Goal: Task Accomplishment & Management: Manage account settings

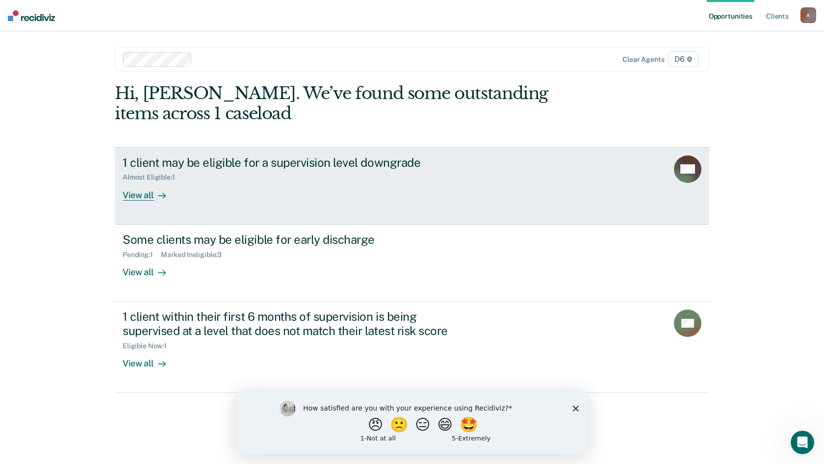
click at [135, 200] on link "1 client may be eligible for a supervision level downgrade Almost Eligible : 1 …" at bounding box center [412, 185] width 594 height 77
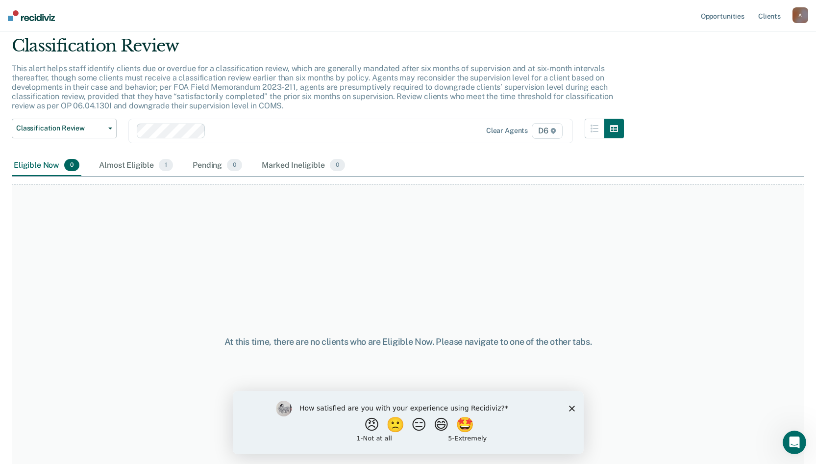
scroll to position [49, 0]
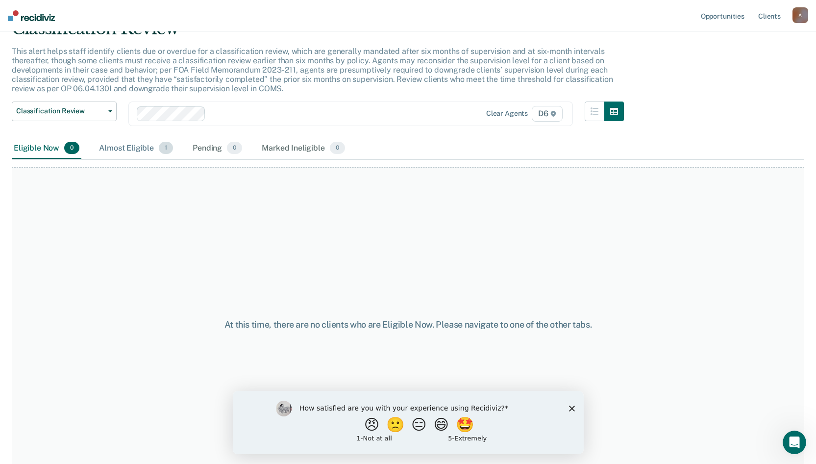
click at [140, 148] on div "Almost Eligible 1" at bounding box center [136, 149] width 78 height 22
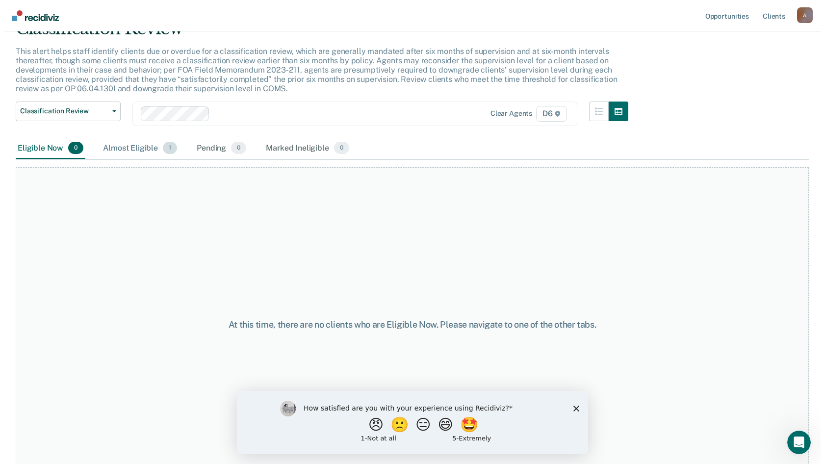
scroll to position [0, 0]
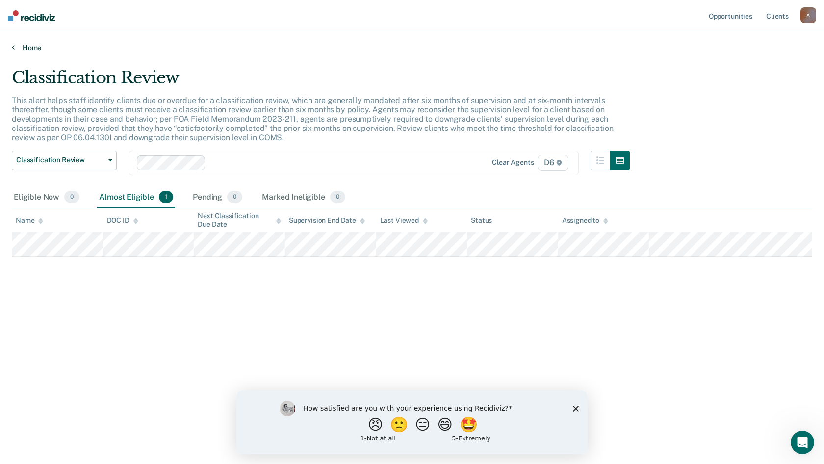
click at [27, 46] on link "Home" at bounding box center [412, 47] width 800 height 9
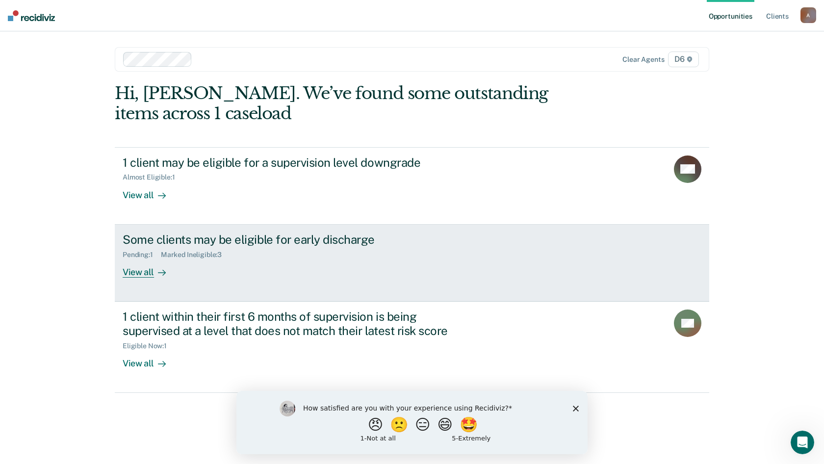
click at [145, 237] on div "Some clients may be eligible for early discharge" at bounding box center [295, 239] width 344 height 14
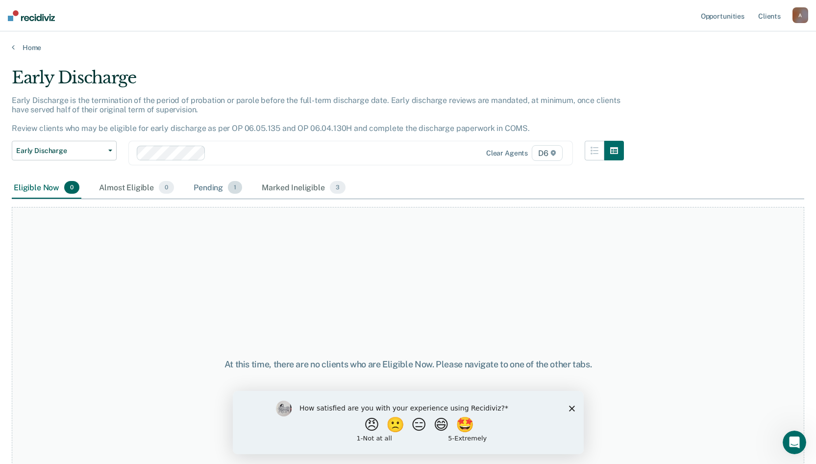
click at [208, 191] on div "Pending 1" at bounding box center [218, 188] width 52 height 22
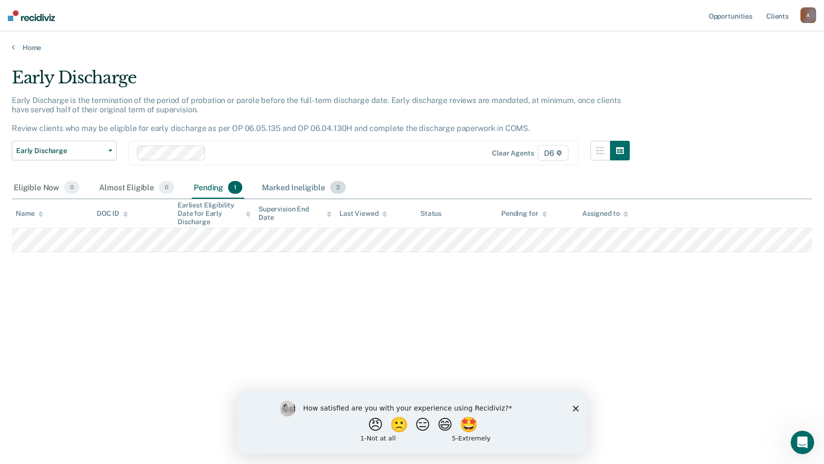
click at [288, 186] on div "Marked Ineligible 3" at bounding box center [304, 188] width 88 height 22
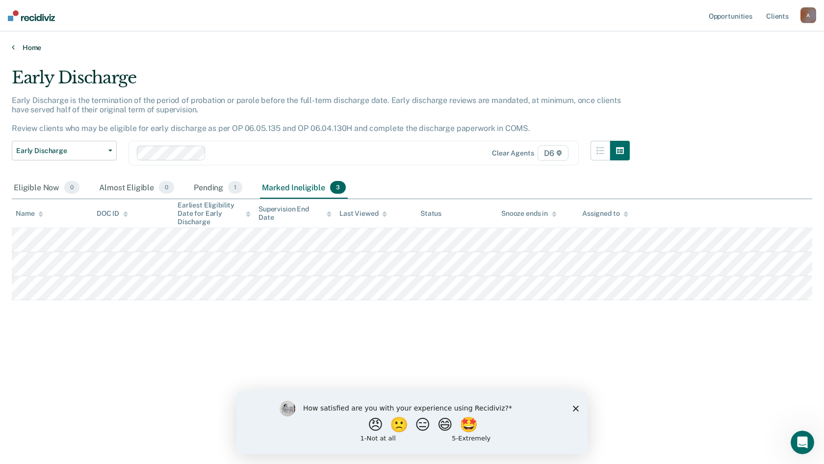
click at [35, 48] on link "Home" at bounding box center [412, 47] width 800 height 9
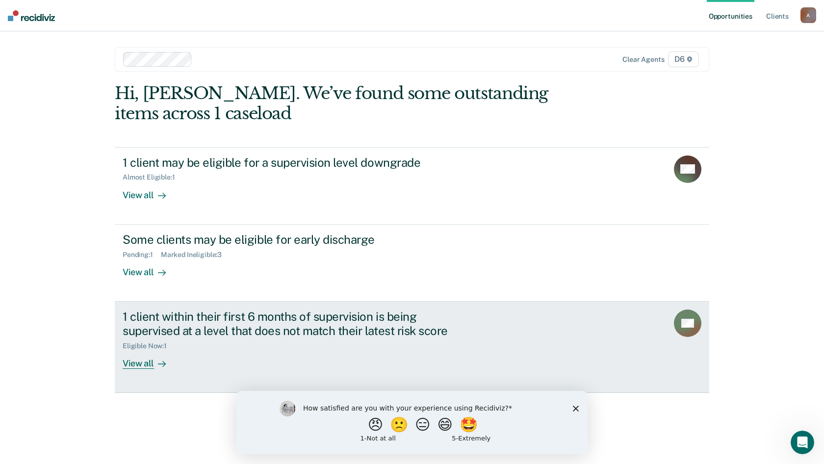
click at [141, 361] on div "View all" at bounding box center [150, 359] width 55 height 19
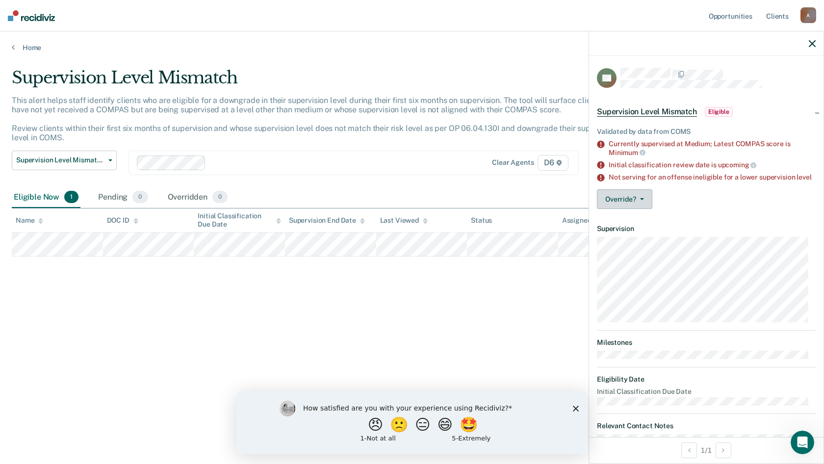
click at [640, 200] on icon "button" at bounding box center [642, 199] width 4 height 2
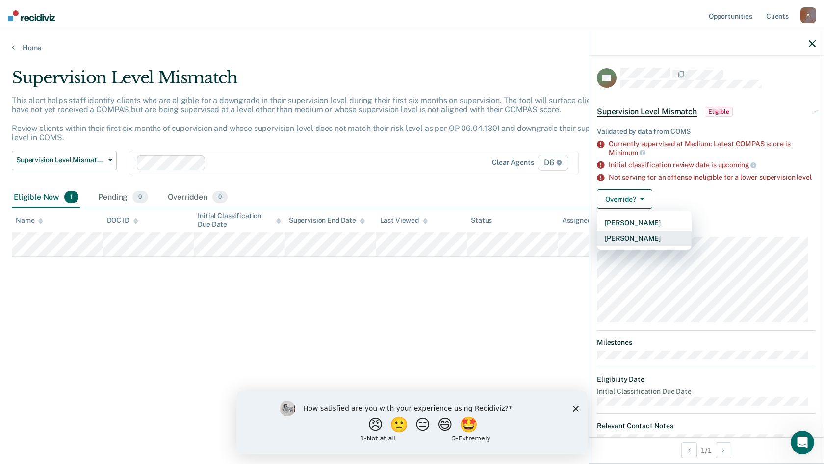
click at [635, 244] on button "[PERSON_NAME]" at bounding box center [644, 238] width 95 height 16
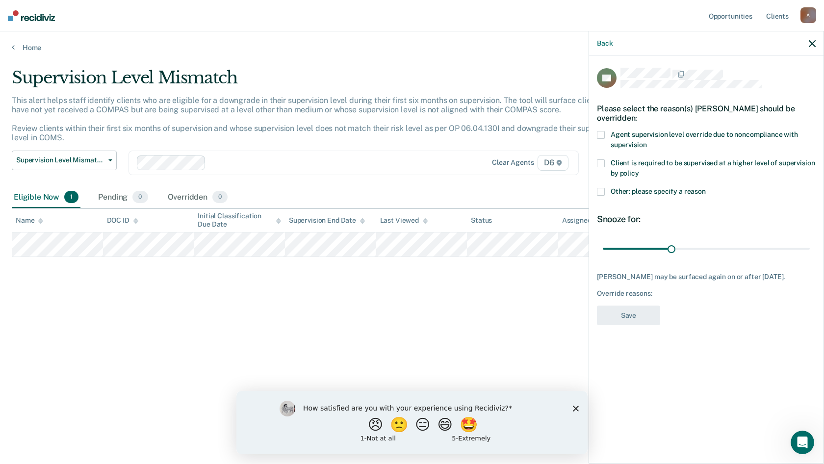
click at [603, 135] on span at bounding box center [601, 135] width 8 height 8
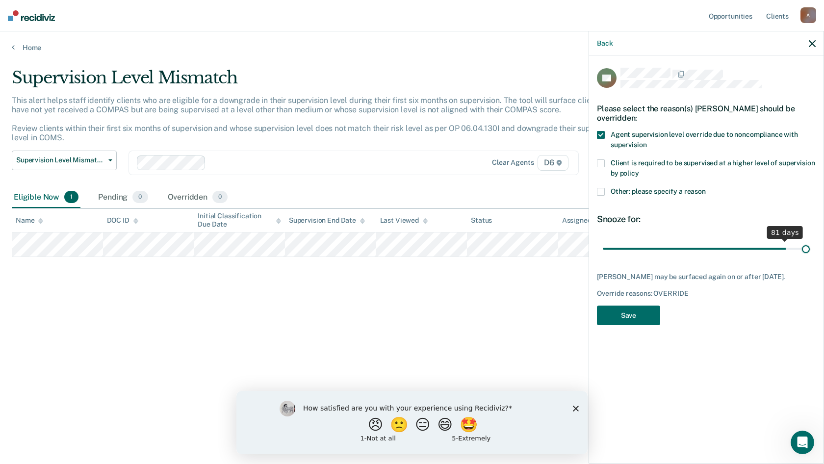
drag, startPoint x: 670, startPoint y: 250, endPoint x: 823, endPoint y: 258, distance: 153.3
type input "90"
click at [810, 257] on input "range" at bounding box center [706, 248] width 207 height 17
click at [636, 311] on button "Save" at bounding box center [628, 316] width 63 height 20
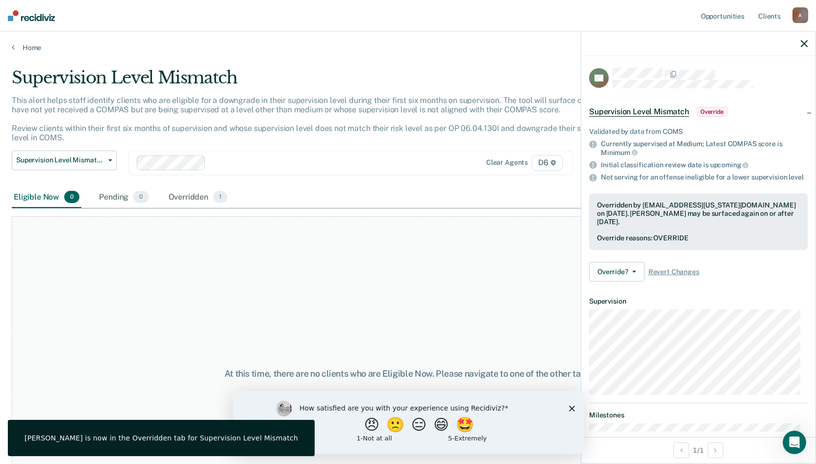
click at [409, 189] on div "Eligible Now 0 Pending 0 Overridden 1" at bounding box center [408, 198] width 793 height 22
click at [809, 46] on div at bounding box center [699, 43] width 234 height 25
click at [808, 46] on icon "button" at bounding box center [804, 43] width 7 height 7
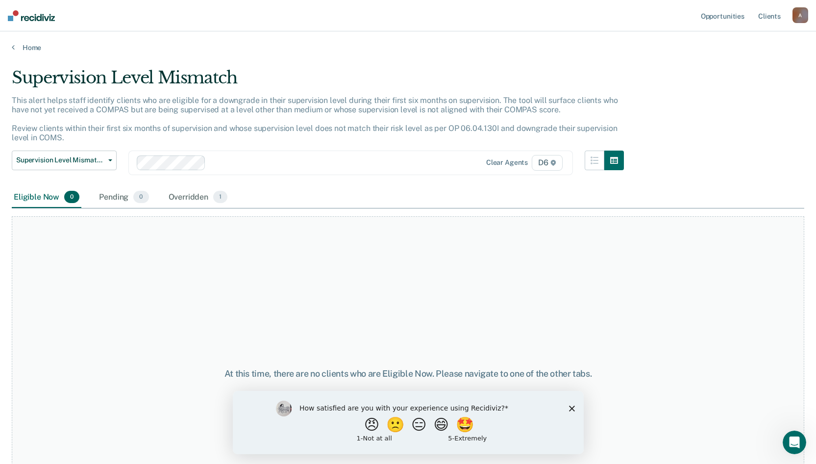
click at [23, 55] on main "Supervision Level Mismatch This alert helps staff identify clients who are elig…" at bounding box center [408, 256] width 816 height 409
click at [24, 49] on link "Home" at bounding box center [408, 47] width 793 height 9
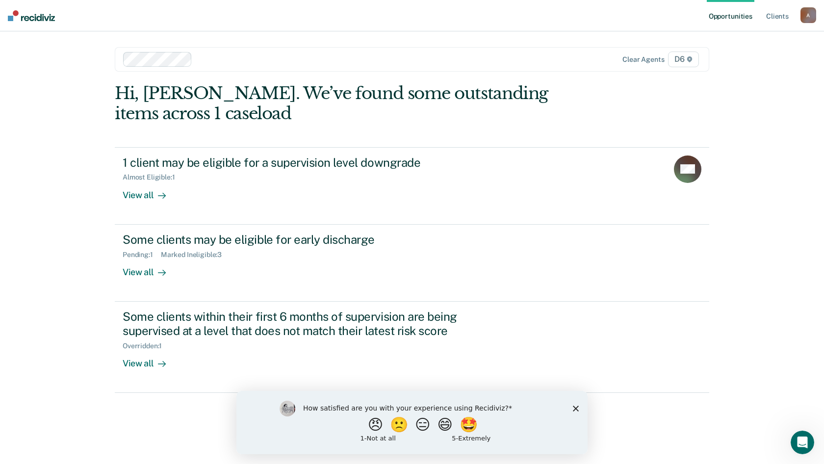
click at [577, 407] on polygon "Close survey" at bounding box center [576, 408] width 6 height 6
